Goal: Task Accomplishment & Management: Use online tool/utility

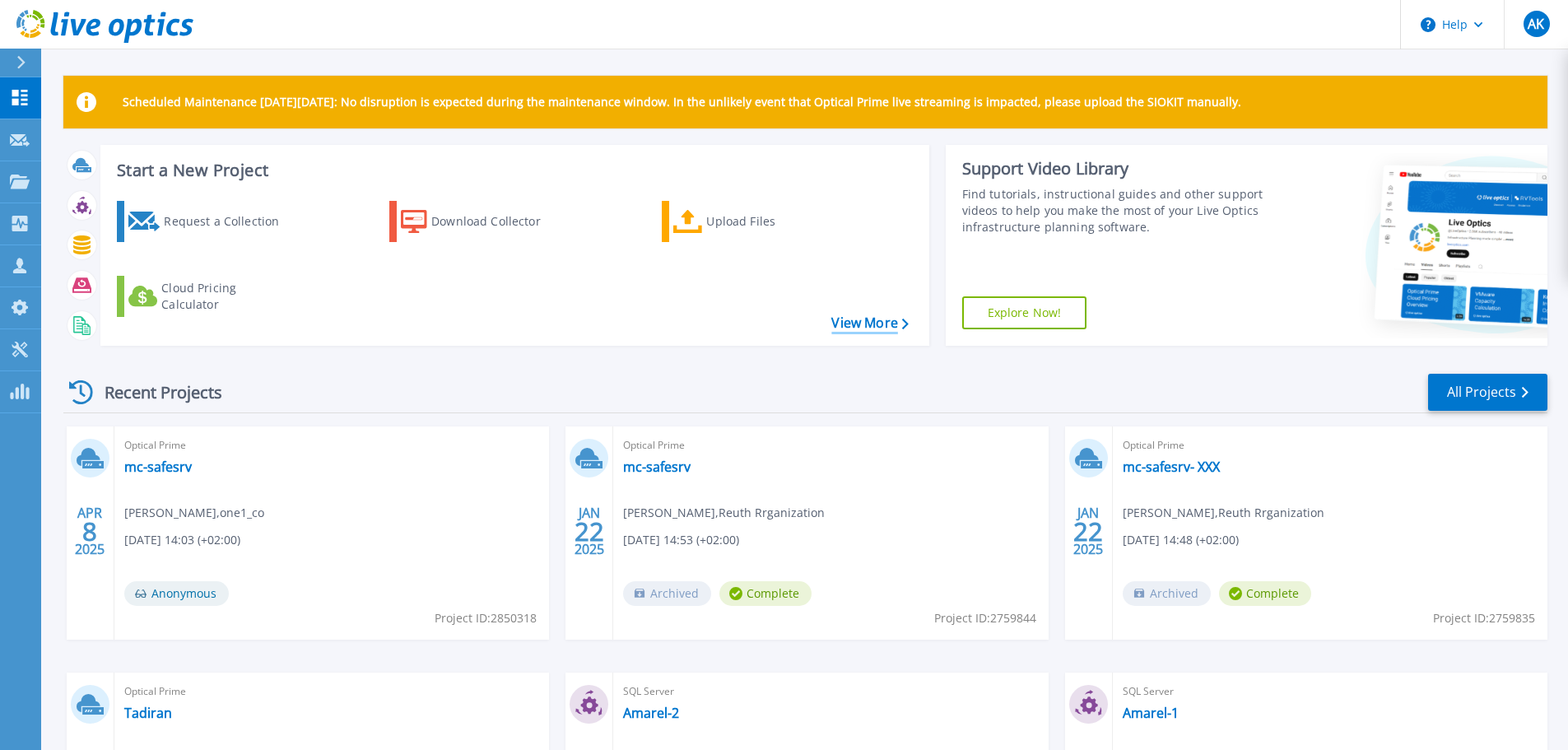
click at [859, 325] on link "View More" at bounding box center [869, 323] width 77 height 16
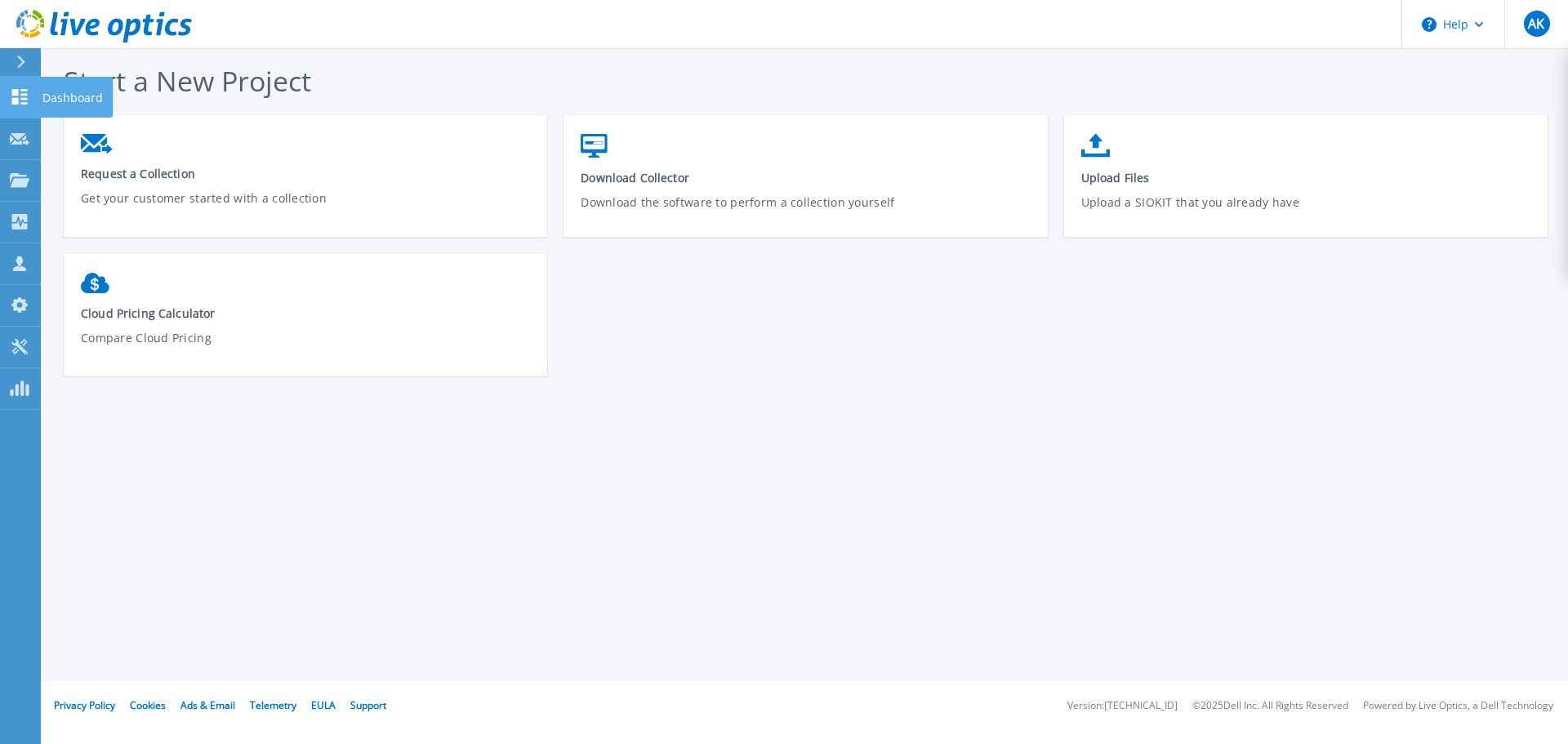
click at [27, 92] on icon at bounding box center [19, 97] width 20 height 15
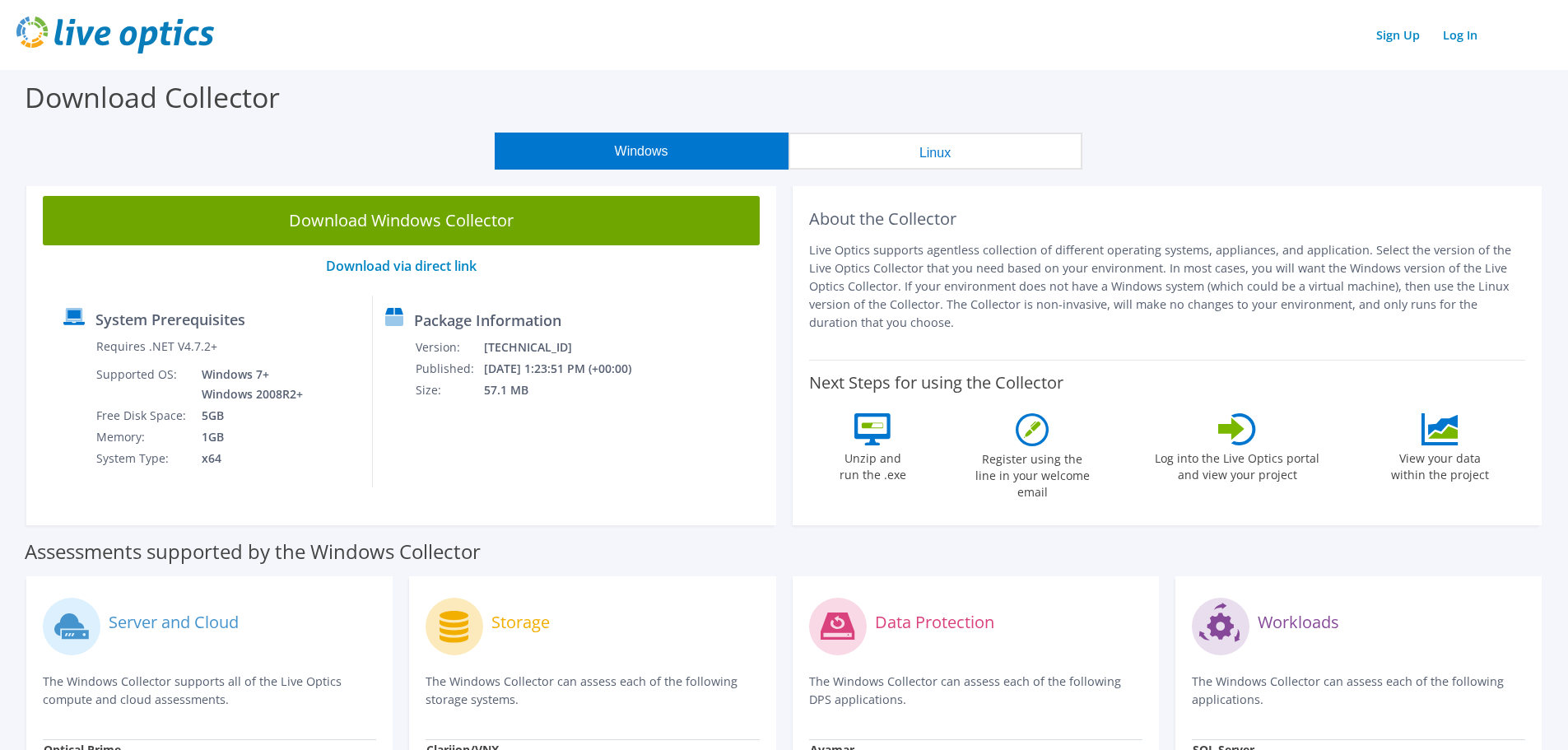
click at [235, 379] on td "Windows 7+ Windows 2008R2+" at bounding box center [248, 384] width 117 height 41
drag, startPoint x: 208, startPoint y: 398, endPoint x: 317, endPoint y: 396, distance: 109.0
click at [317, 396] on div "System Prerequisites Requires .NET V4.7.2+ Supported OS: Windows 7+ Windows 200…" at bounding box center [212, 391] width 322 height 192
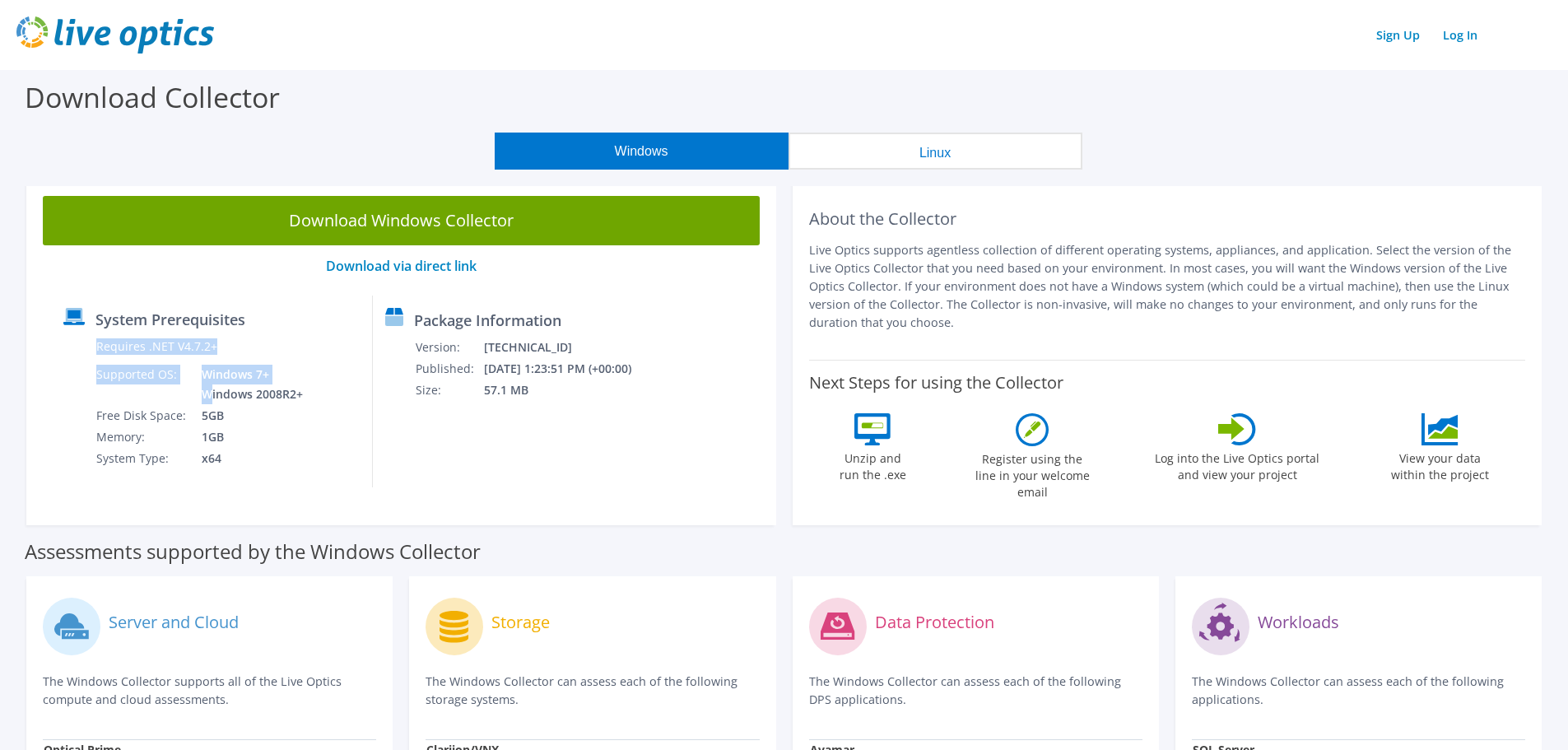
click at [296, 409] on td "5GB" at bounding box center [248, 416] width 117 height 22
drag, startPoint x: 203, startPoint y: 396, endPoint x: 291, endPoint y: 393, distance: 88.1
click at [291, 393] on td "Windows 7+ Windows 2008R2+" at bounding box center [248, 384] width 117 height 41
click at [881, 161] on button "Linux" at bounding box center [935, 151] width 294 height 37
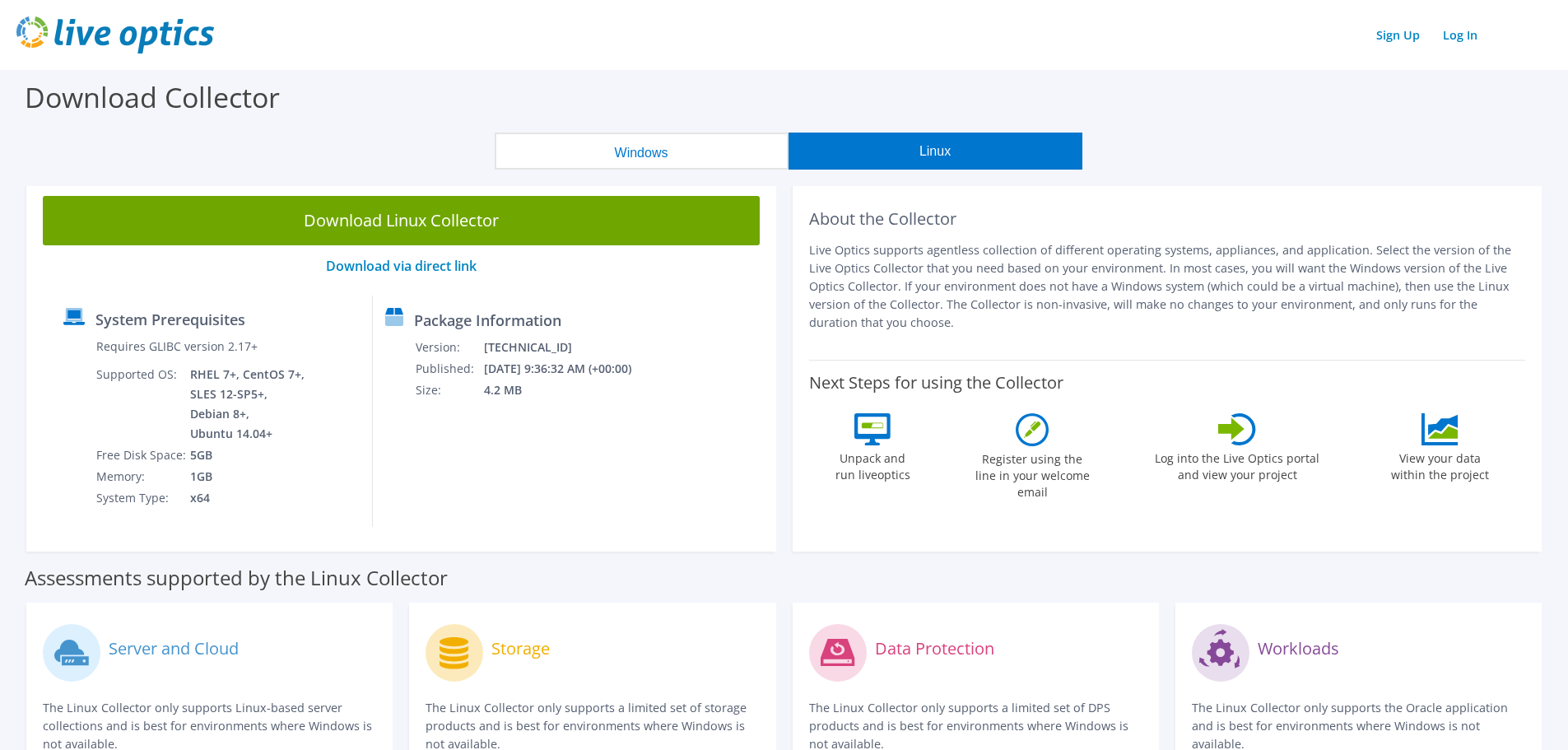
click at [714, 148] on button "Windows" at bounding box center [641, 151] width 294 height 37
